Goal: Check status: Check status

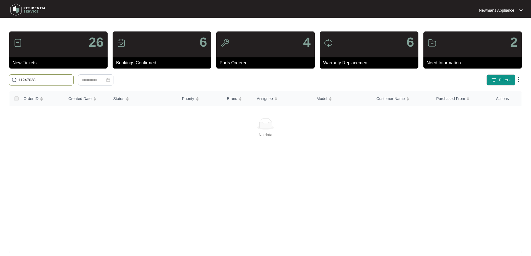
click at [51, 81] on input "11247038" at bounding box center [44, 80] width 53 height 6
drag, startPoint x: 45, startPoint y: 82, endPoint x: 18, endPoint y: 82, distance: 26.8
click at [18, 82] on span "11247038" at bounding box center [41, 79] width 65 height 11
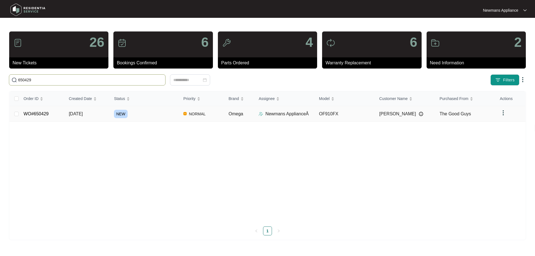
type input "650429"
click at [155, 115] on div "NEW" at bounding box center [146, 114] width 65 height 8
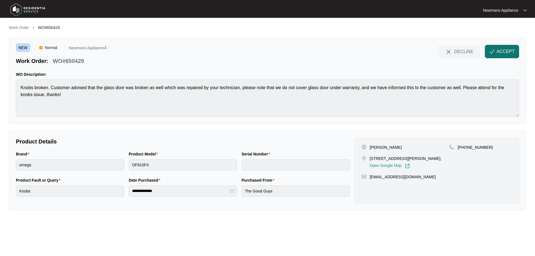
click at [510, 53] on span "ACCEPT" at bounding box center [506, 51] width 18 height 7
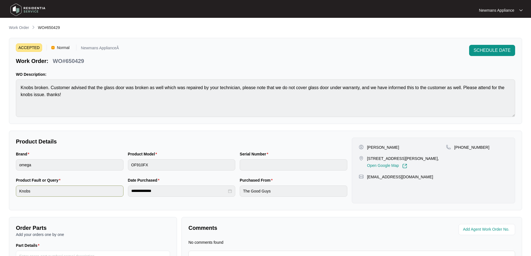
click at [122, 194] on div "**********" at bounding box center [182, 190] width 336 height 26
drag, startPoint x: 66, startPoint y: 60, endPoint x: 85, endPoint y: 60, distance: 18.7
click at [85, 60] on div "WO#650429" at bounding box center [68, 60] width 36 height 10
copy p "650429"
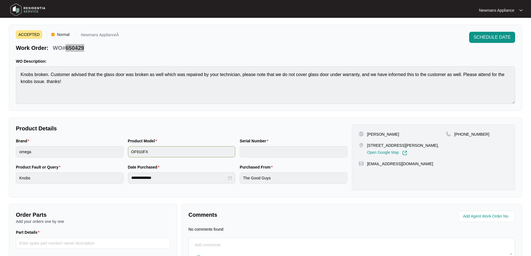
scroll to position [6, 0]
